Goal: Check status: Check status

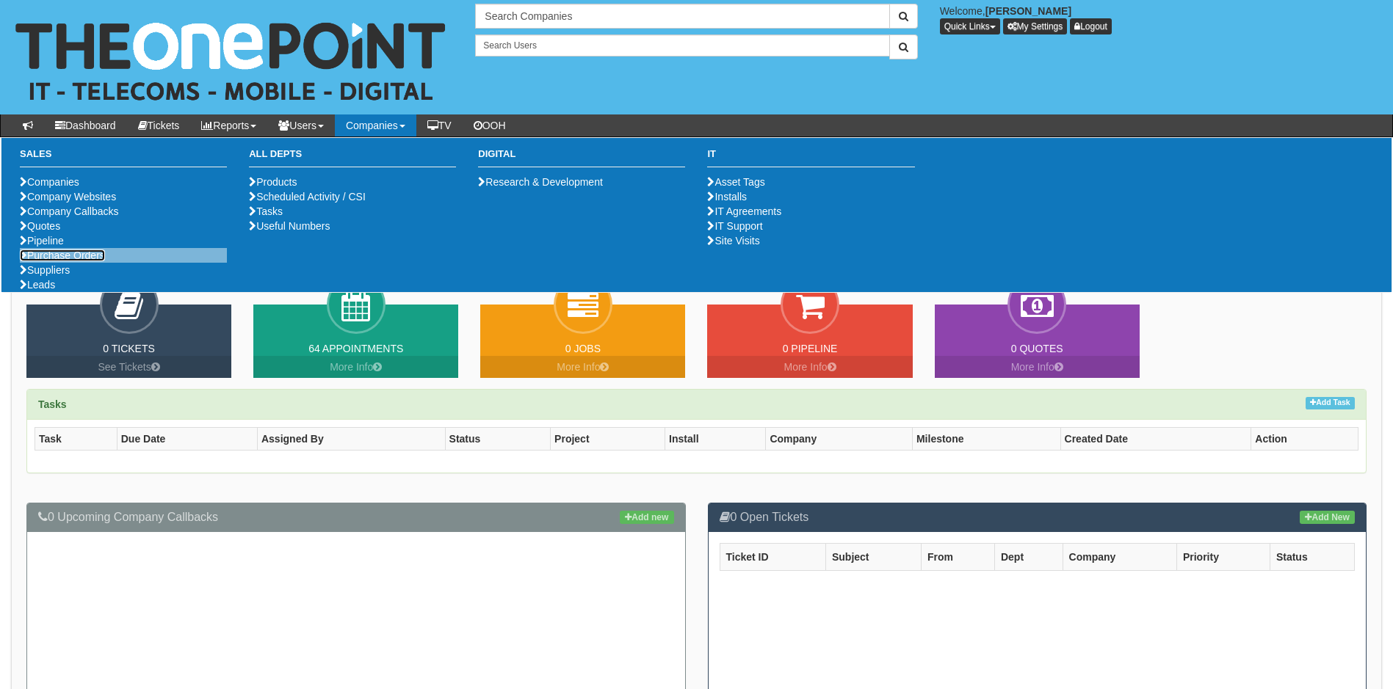
click at [66, 261] on link "Purchase Orders" at bounding box center [62, 256] width 85 height 12
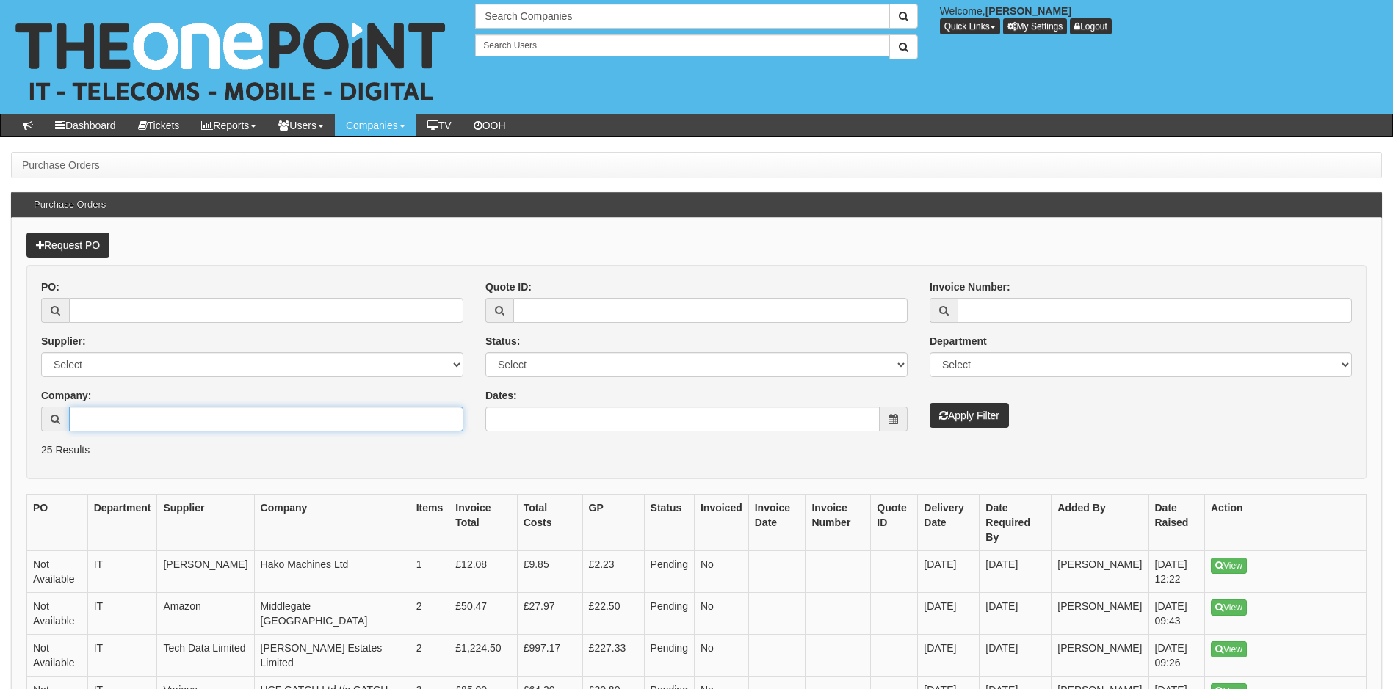
click at [117, 410] on input "Company:" at bounding box center [266, 419] width 394 height 25
click at [115, 420] on input "dan" at bounding box center [266, 419] width 394 height 25
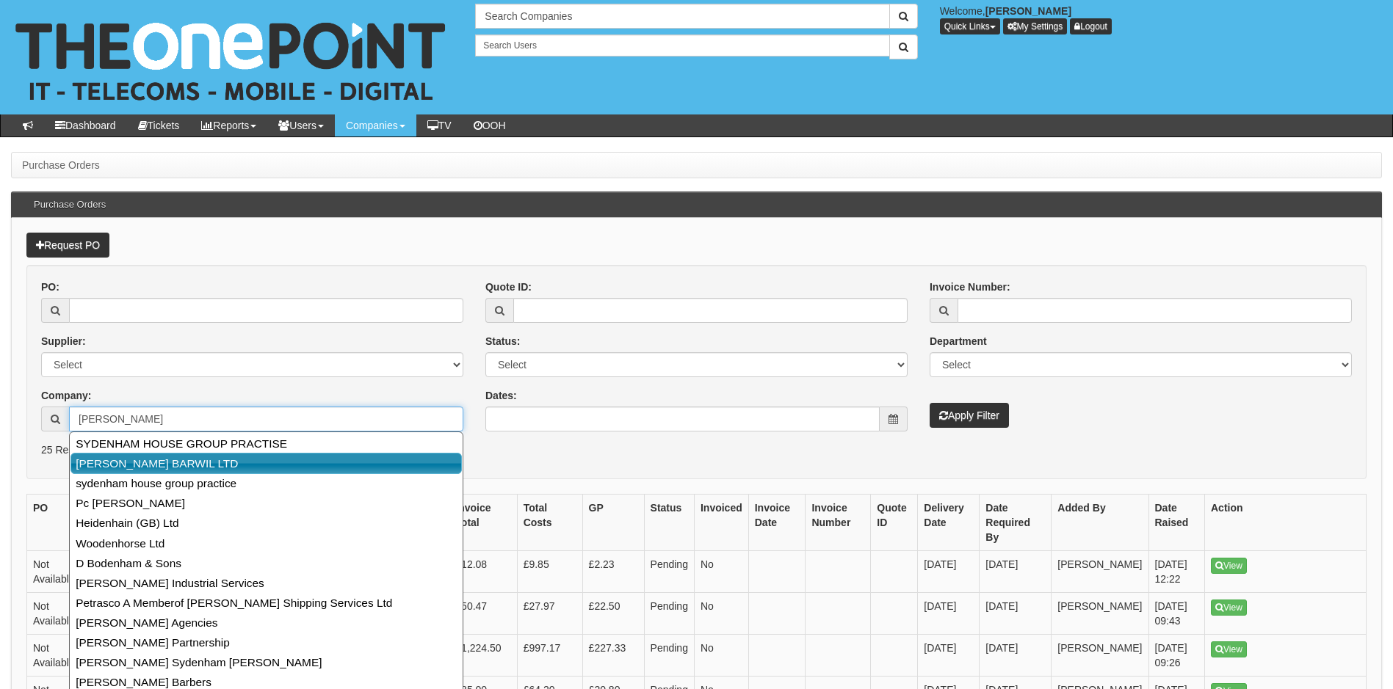
click at [164, 462] on link "[PERSON_NAME] BARWIL LTD" at bounding box center [265, 463] width 391 height 21
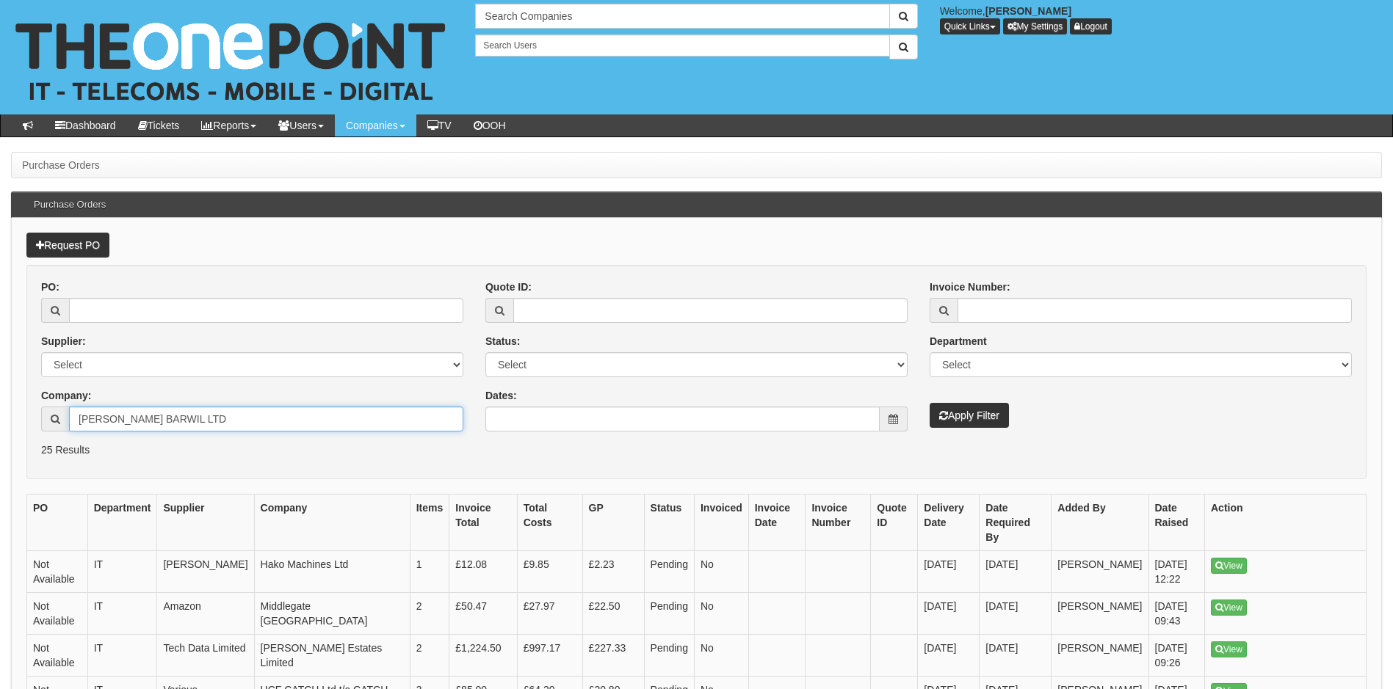
type input "[PERSON_NAME] BARWIL LTD"
click at [930, 403] on button "Apply Filter" at bounding box center [969, 415] width 79 height 25
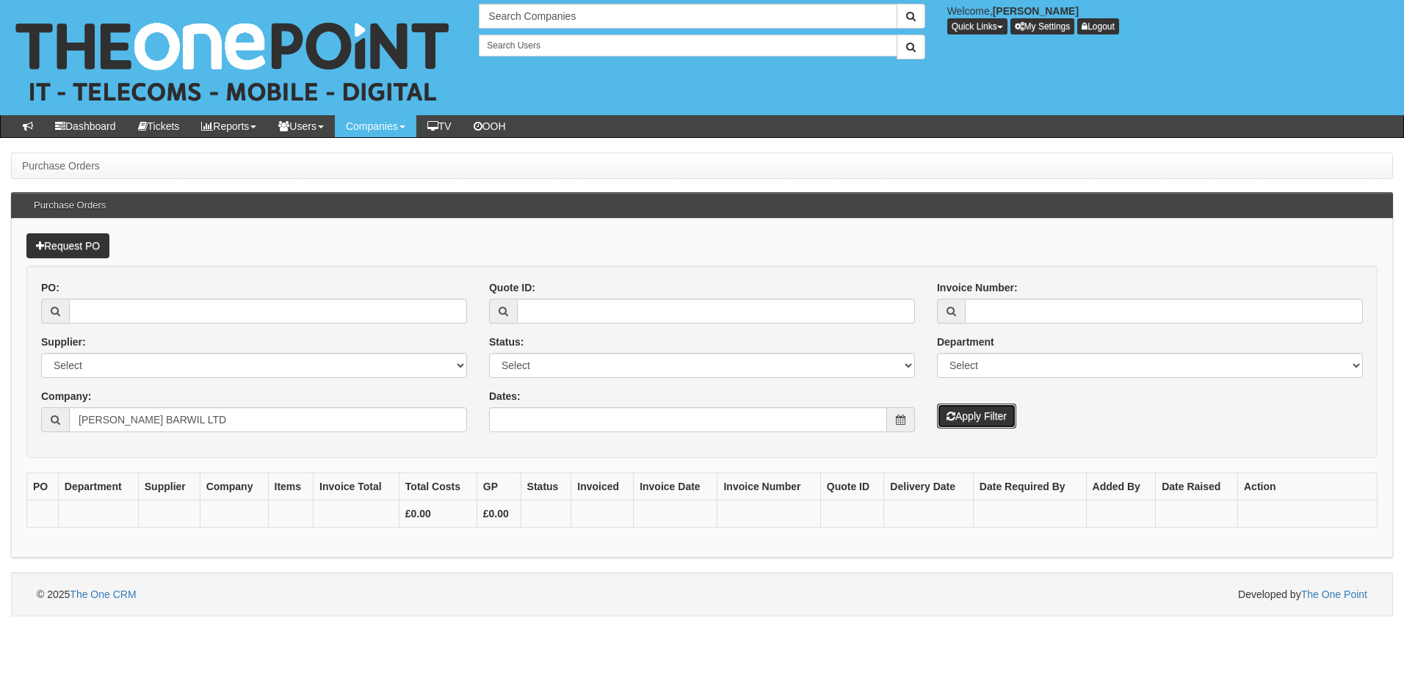
click at [992, 417] on button "Apply Filter" at bounding box center [976, 416] width 79 height 25
click at [207, 427] on input "[PERSON_NAME] BARWIL LTD" at bounding box center [268, 420] width 398 height 25
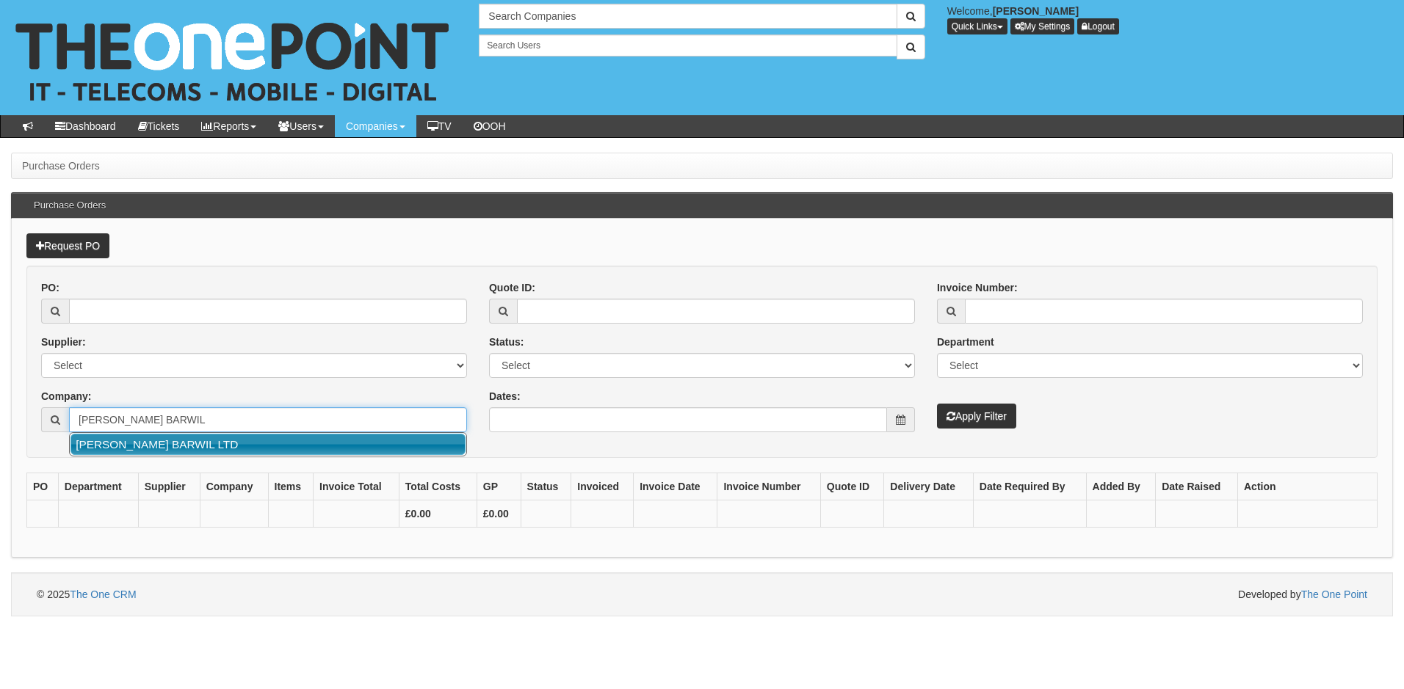
click at [151, 448] on link "[PERSON_NAME] BARWIL LTD" at bounding box center [267, 444] width 395 height 21
type input "[PERSON_NAME] BARWIL LTD"
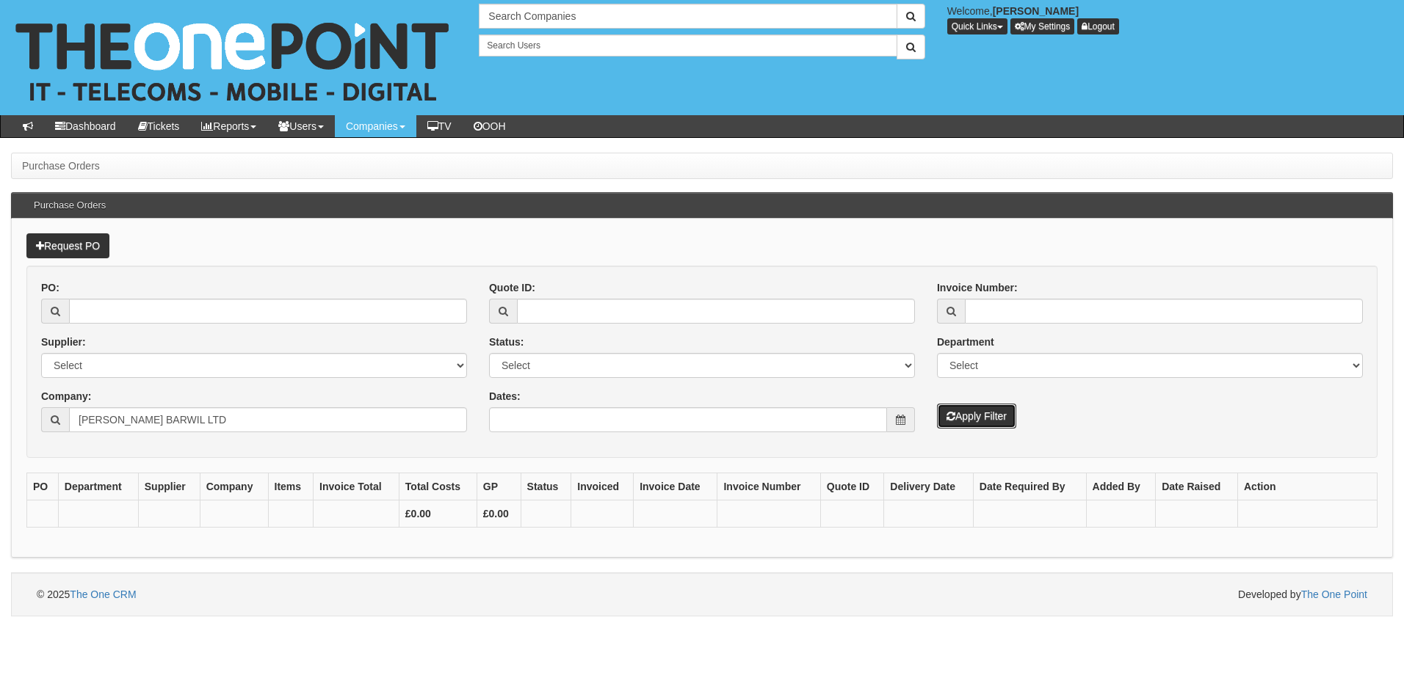
click at [984, 420] on button "Apply Filter" at bounding box center [976, 416] width 79 height 25
